Goal: Information Seeking & Learning: Learn about a topic

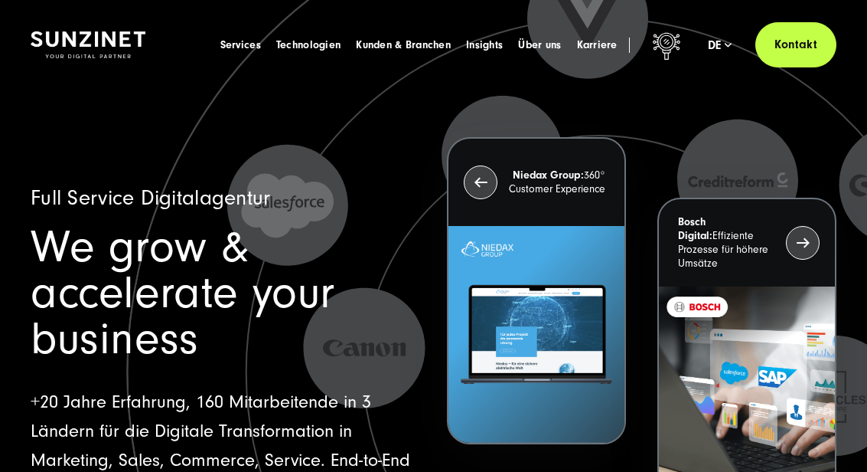
click at [606, 44] on span "Karriere" at bounding box center [597, 45] width 41 height 15
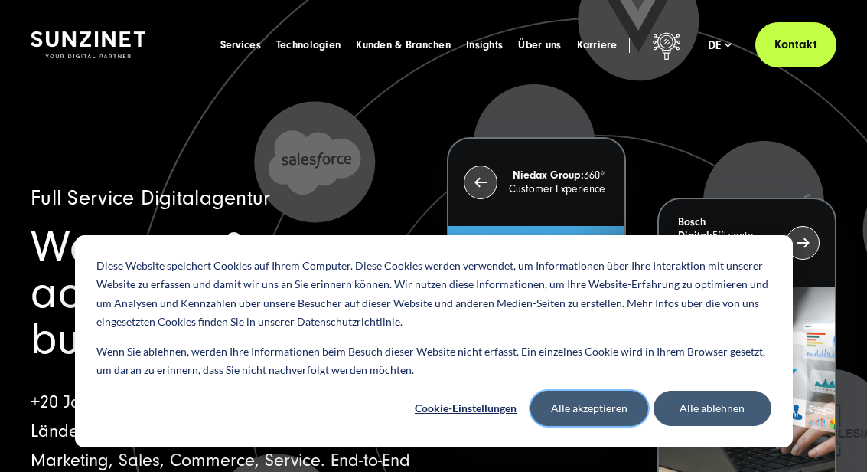
click at [607, 407] on button "Alle akzeptieren" at bounding box center [589, 407] width 118 height 35
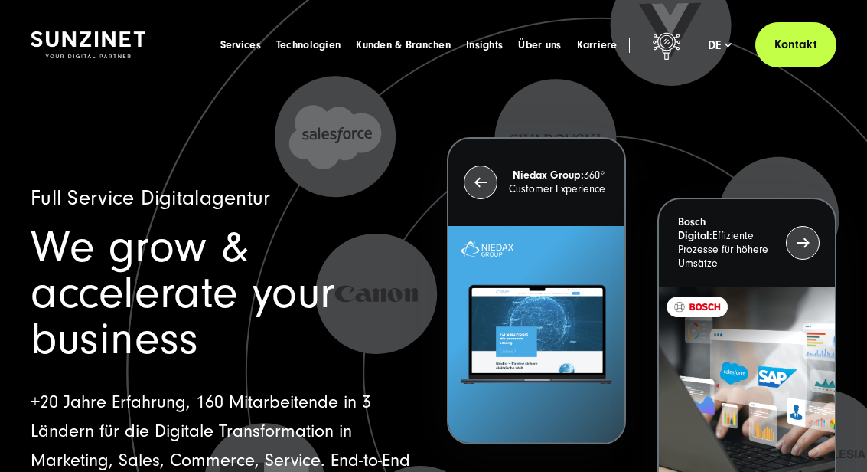
click at [585, 50] on span "Karriere" at bounding box center [597, 45] width 41 height 15
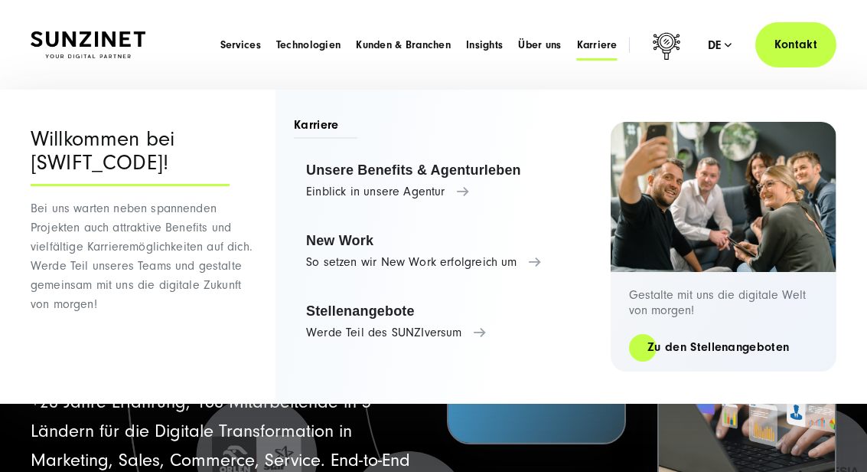
click at [411, 318] on link "Stellenangebote Werde Teil des SUNZIversum" at bounding box center [445, 321] width 302 height 58
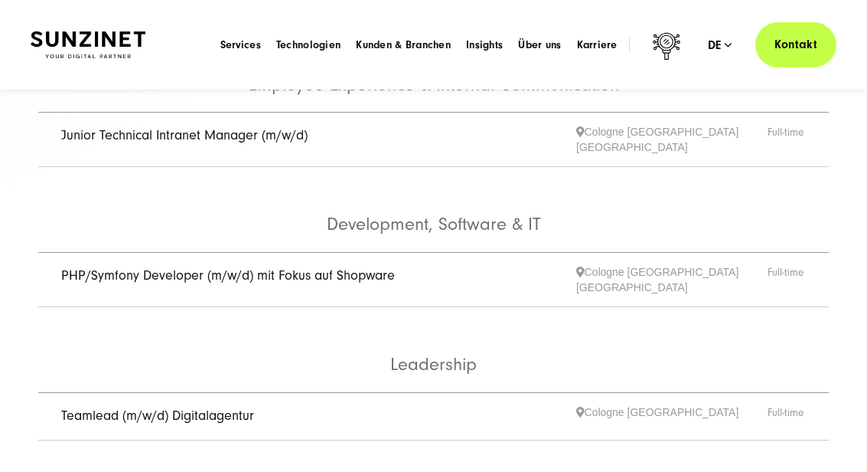
scroll to position [678, 0]
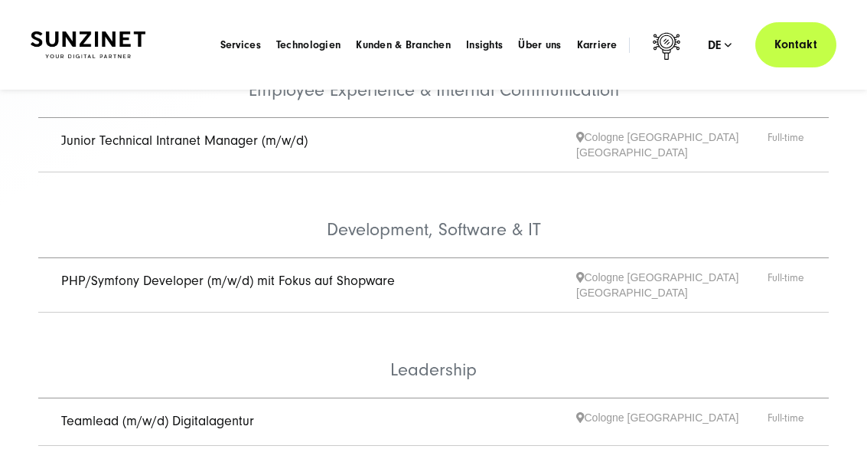
click at [93, 272] on link "PHP/Symfony Developer (m/w/d) mit Fokus auf Shopware" at bounding box center [228, 280] width 334 height 16
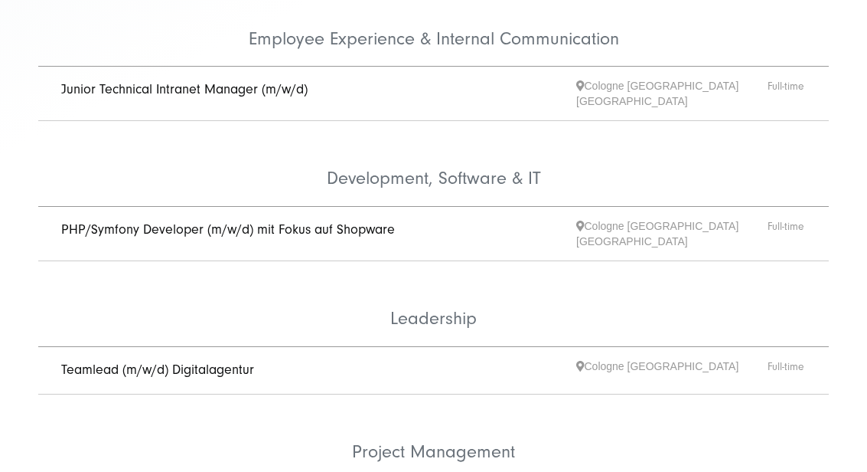
scroll to position [732, 0]
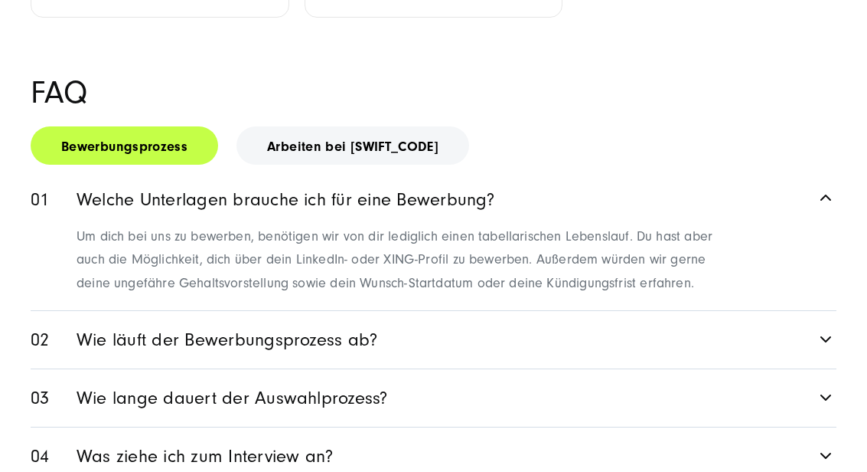
scroll to position [2021, 0]
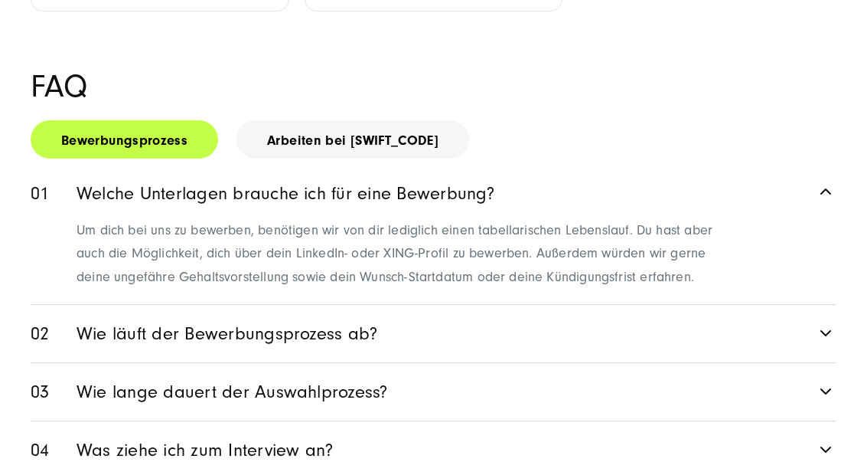
click at [809, 305] on link "Wie läuft der Bewerbungsprozess ab?" at bounding box center [434, 333] width 806 height 57
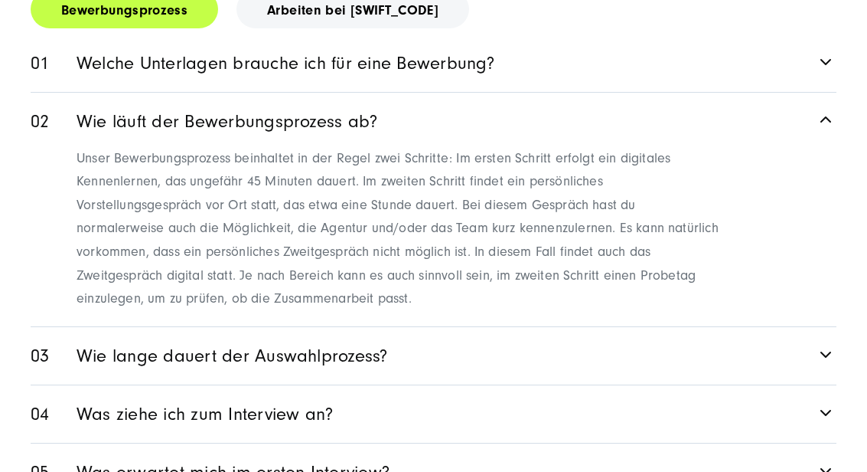
scroll to position [2153, 0]
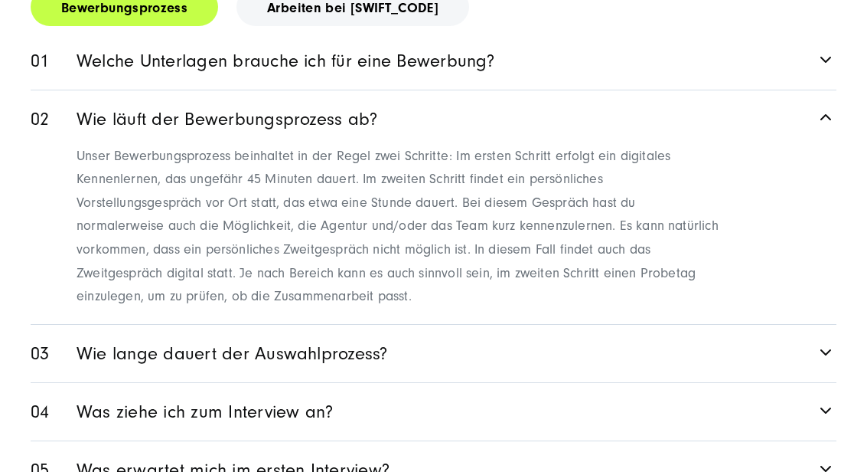
click at [817, 325] on link "Wie lange dauert der Auswahlprozess?" at bounding box center [434, 353] width 806 height 57
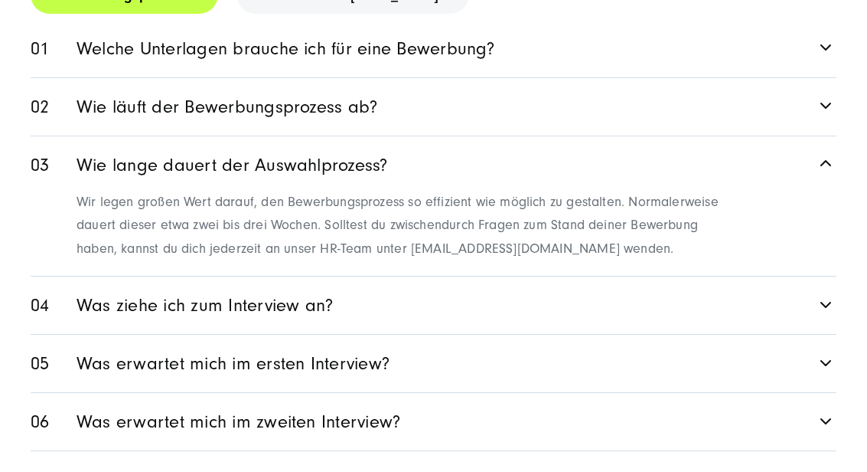
scroll to position [2228, 0]
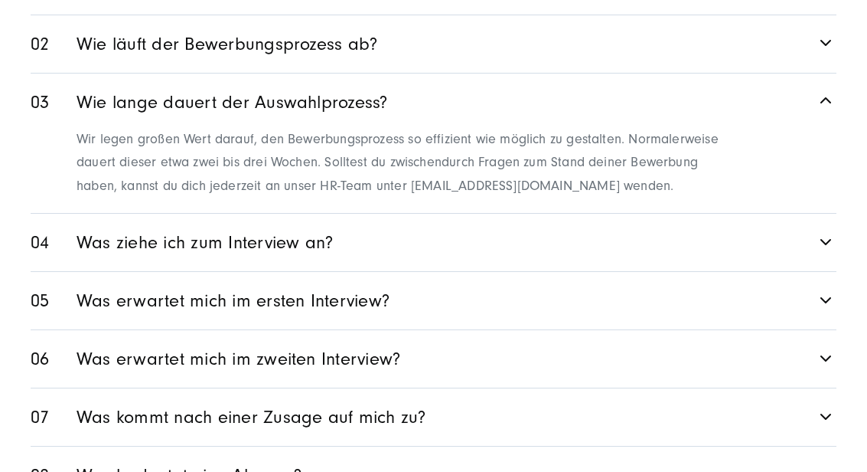
click at [677, 446] on link "Was bedeutet eine Absage?" at bounding box center [434, 474] width 806 height 57
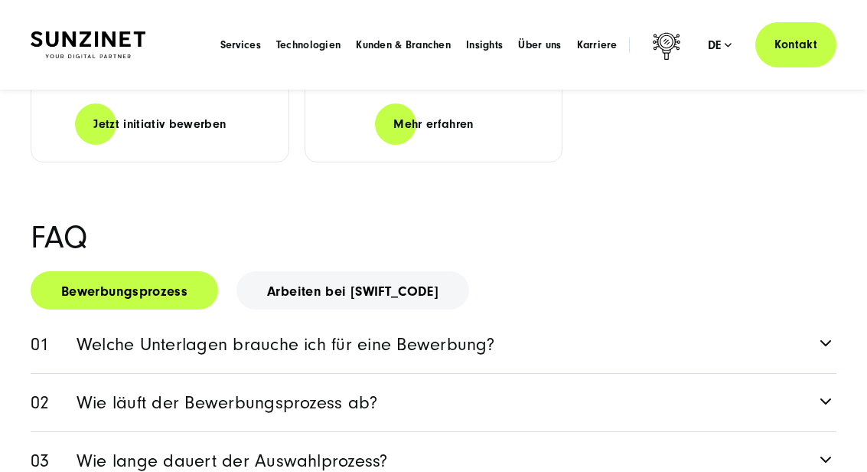
scroll to position [1869, 0]
click at [372, 272] on link "Arbeiten bei SUNZINET" at bounding box center [353, 291] width 233 height 38
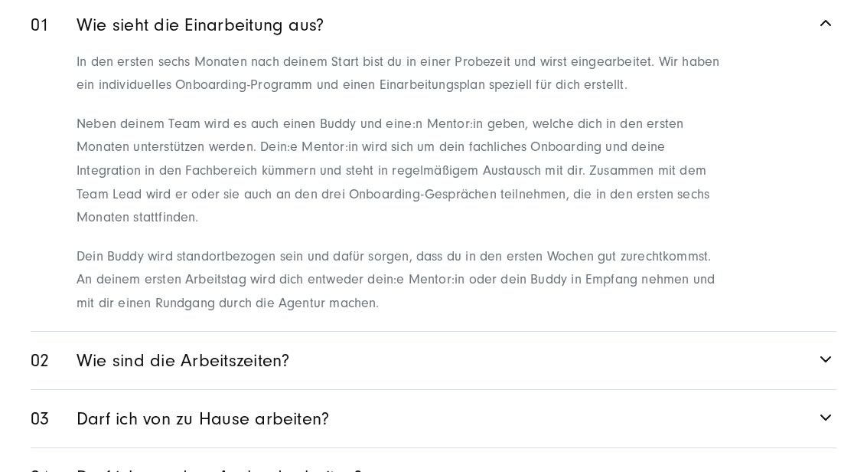
scroll to position [2208, 0]
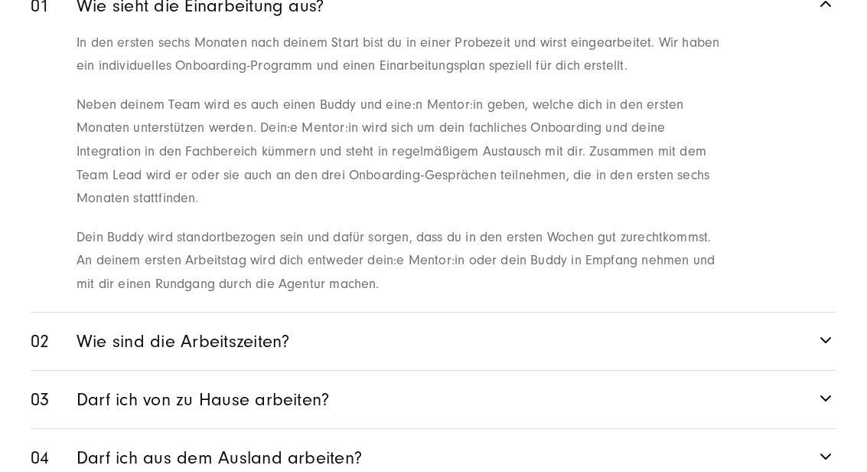
click at [725, 370] on link "Darf ich von zu Hause arbeiten?" at bounding box center [434, 398] width 806 height 57
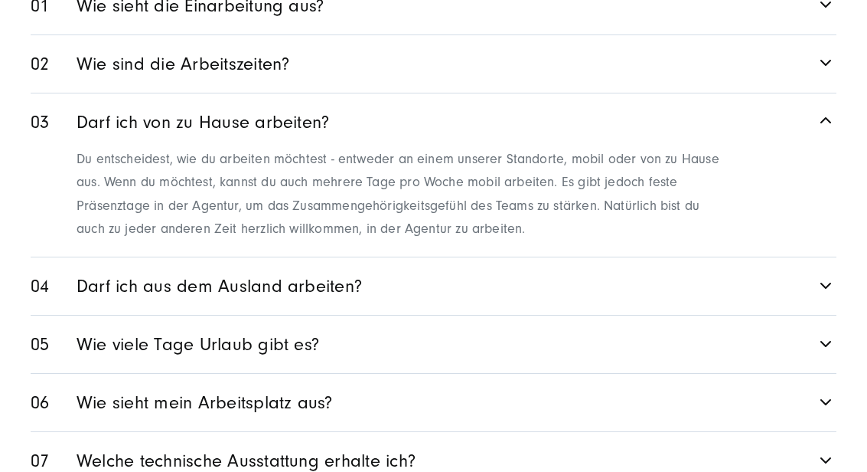
click at [395, 315] on link "Wie viele Tage Urlaub gibt es?" at bounding box center [434, 343] width 806 height 57
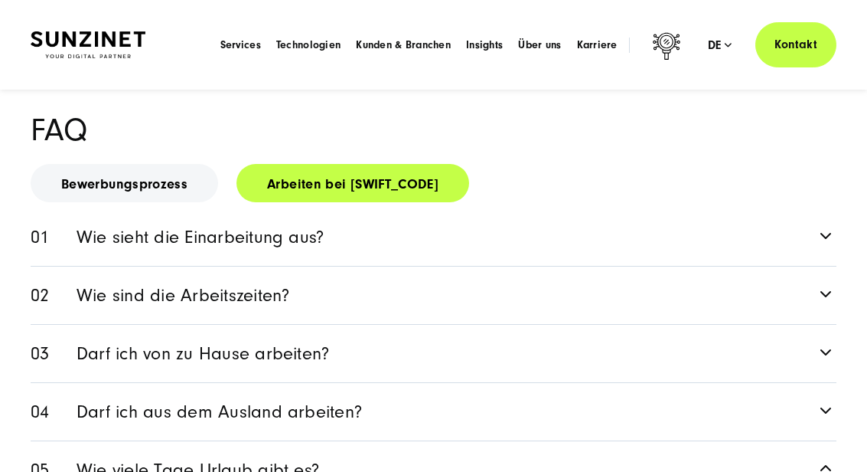
scroll to position [1973, 0]
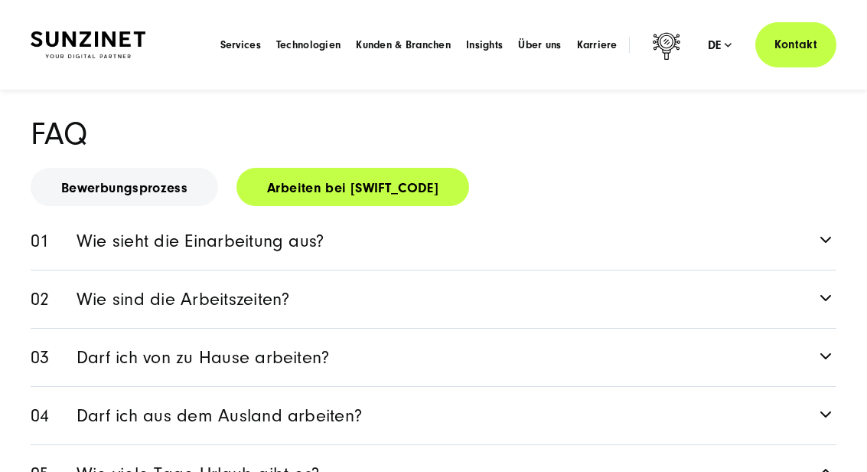
click at [115, 212] on link "Wie sieht die Einarbeitung aus?" at bounding box center [434, 240] width 806 height 57
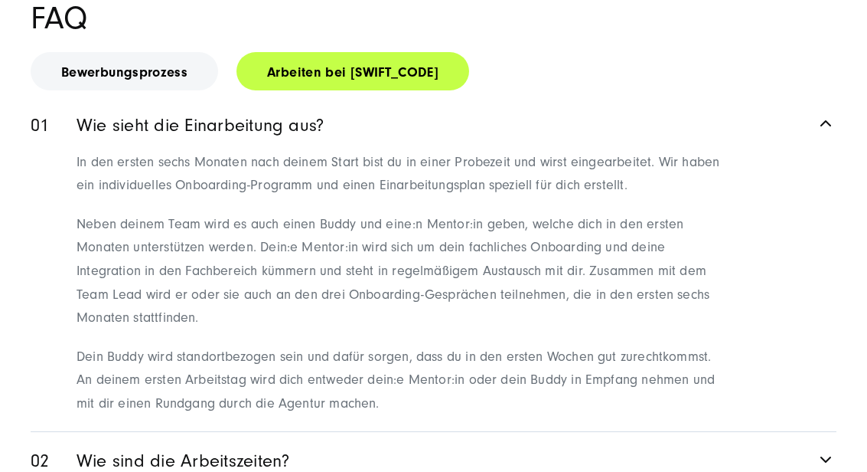
scroll to position [2090, 0]
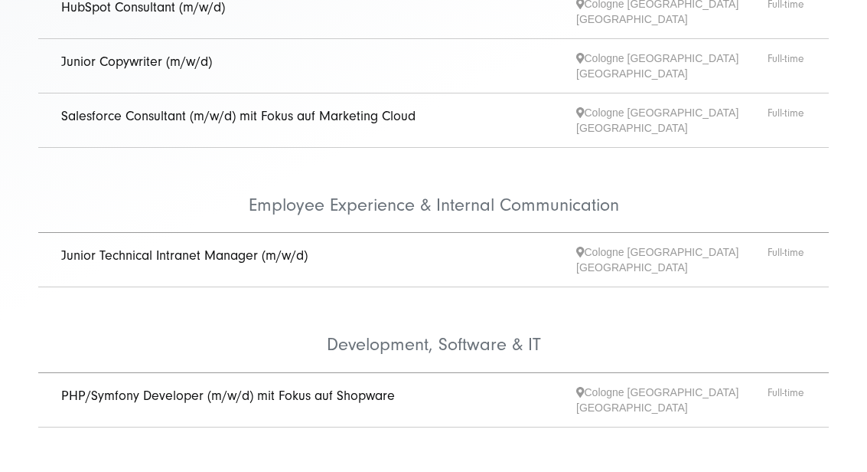
click at [125, 387] on link "PHP/Symfony Developer (m/w/d) mit Fokus auf Shopware" at bounding box center [228, 395] width 334 height 16
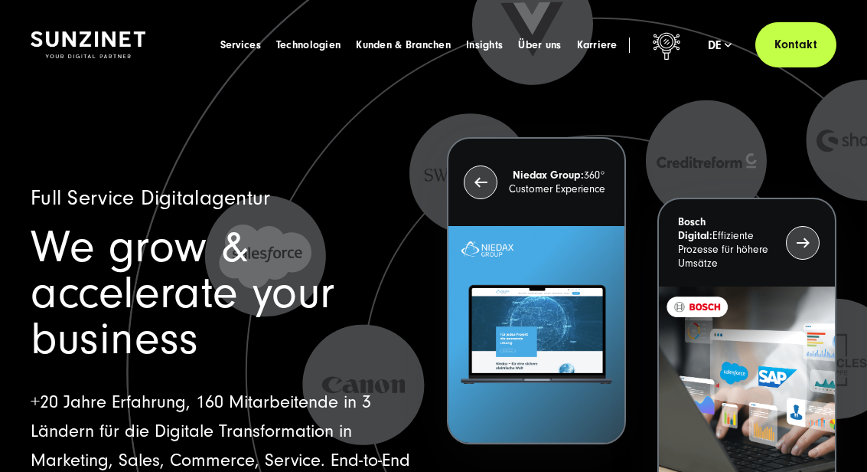
click at [595, 40] on span "Karriere" at bounding box center [597, 45] width 41 height 15
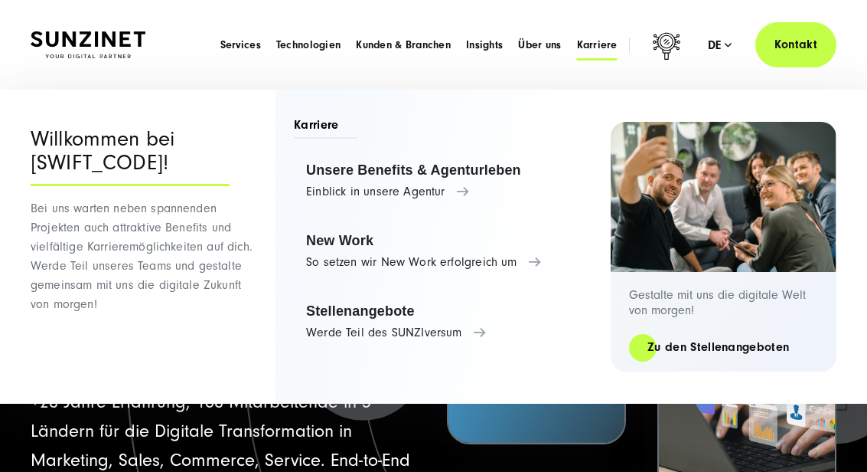
click at [348, 312] on link "Stellenangebote Werde Teil des SUNZIversum" at bounding box center [445, 321] width 302 height 58
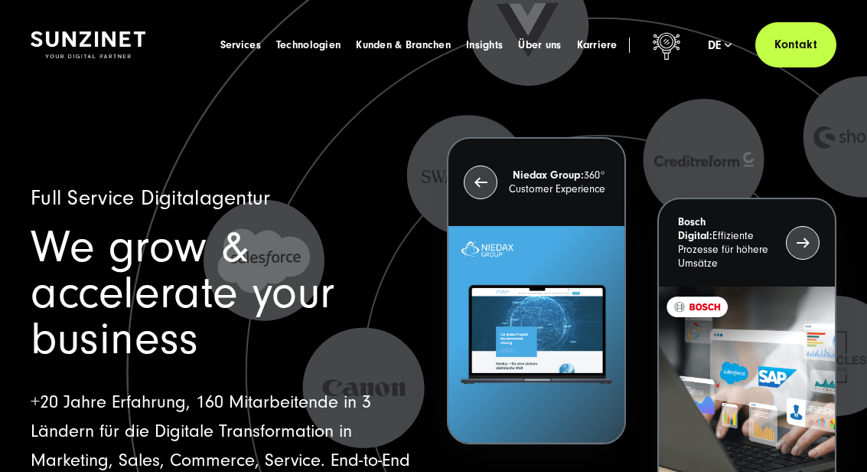
click at [585, 46] on span "Karriere" at bounding box center [597, 45] width 41 height 15
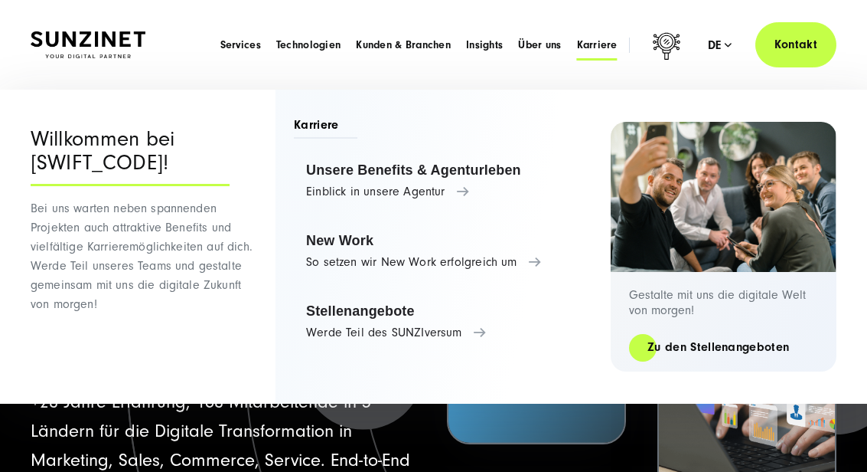
click at [350, 176] on link "Unsere Benefits & Agenturleben Einblick in unsere Agentur" at bounding box center [445, 181] width 302 height 58
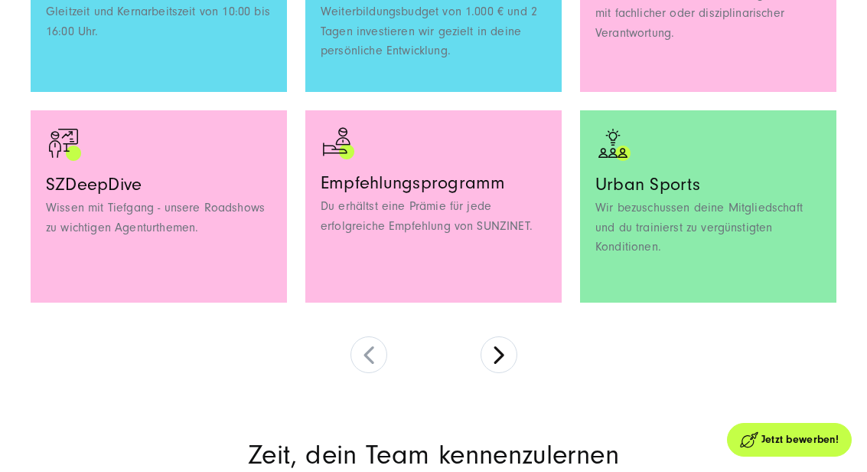
scroll to position [1493, 0]
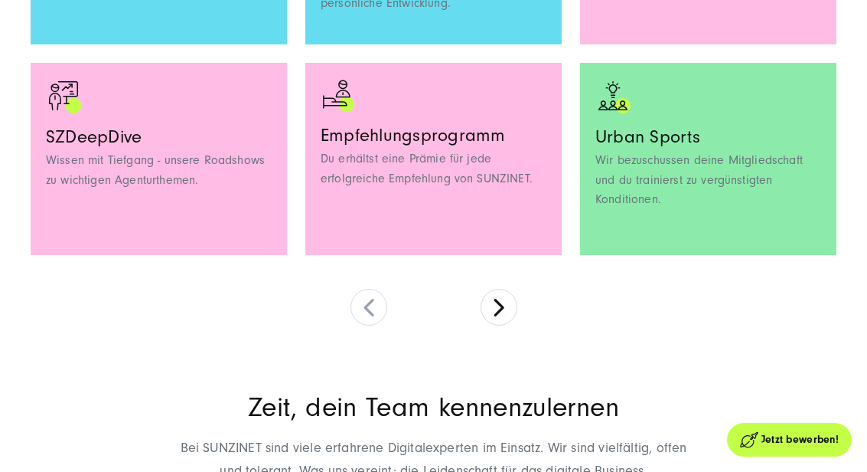
click at [507, 290] on button at bounding box center [499, 307] width 37 height 37
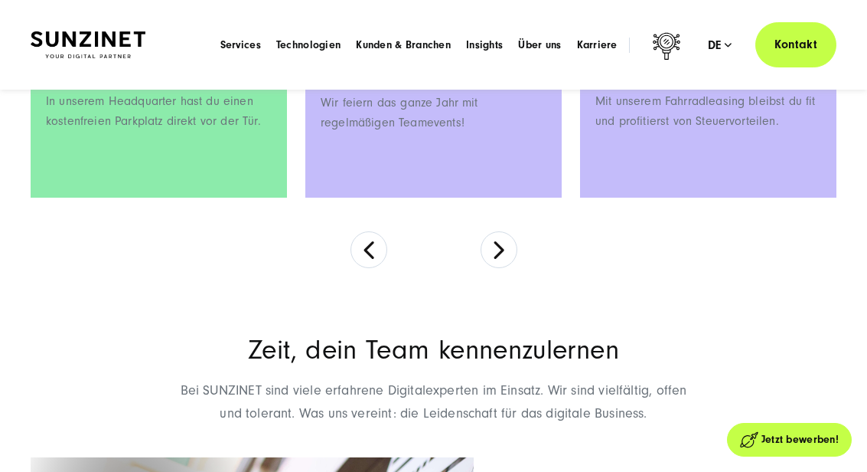
scroll to position [1543, 0]
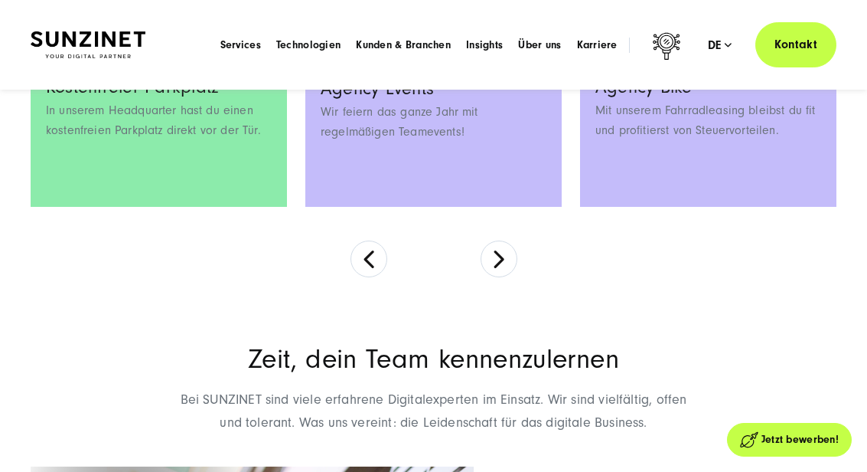
click at [500, 256] on button at bounding box center [499, 258] width 37 height 37
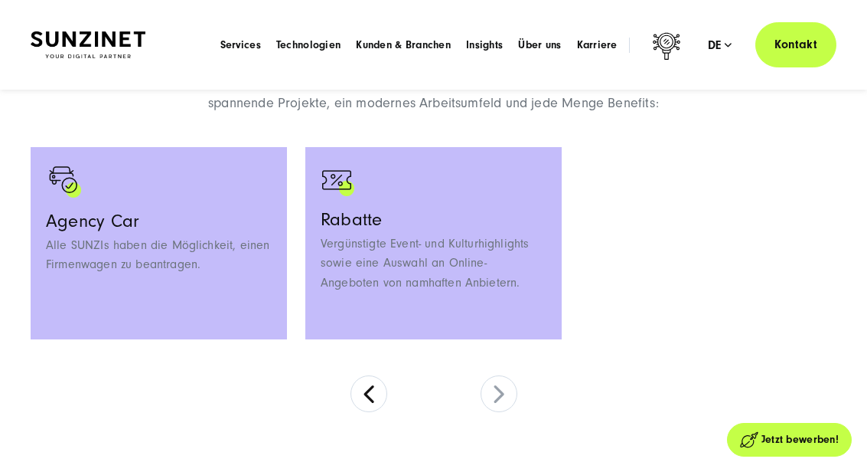
scroll to position [981, 0]
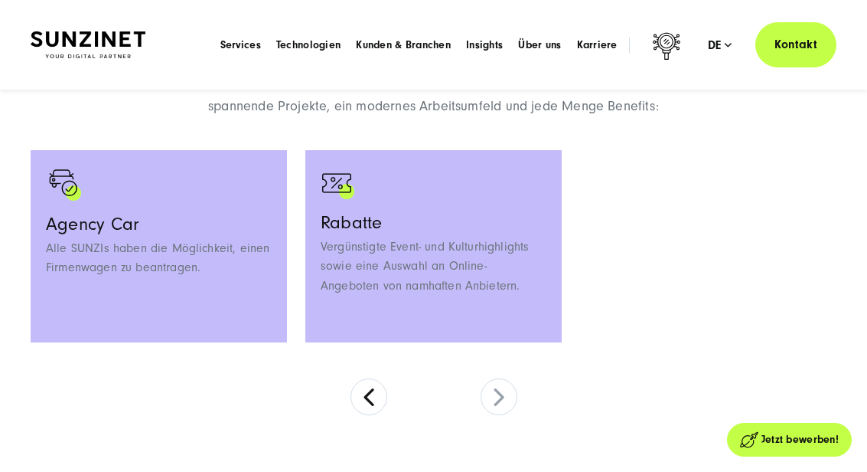
click at [155, 236] on div "Agency Car Alle SUNZIs haben die Möglichkeit, einen Firmenwagen zu beantragen." at bounding box center [159, 246] width 256 height 192
click at [77, 218] on h3 "Agency Car" at bounding box center [159, 223] width 226 height 19
